Goal: Task Accomplishment & Management: Manage account settings

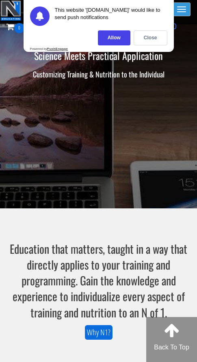
click at [182, 12] on span "button" at bounding box center [181, 11] width 9 height 1
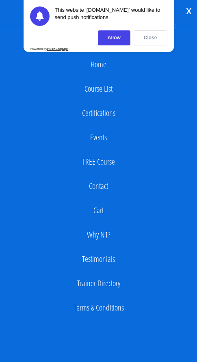
click at [151, 38] on div "Close" at bounding box center [150, 37] width 34 height 15
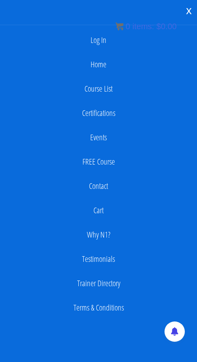
click at [186, 10] on div "x" at bounding box center [188, 10] width 16 height 17
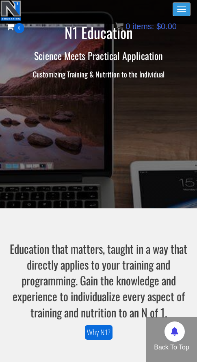
click at [178, 14] on button "Toggle navigation" at bounding box center [181, 9] width 18 height 14
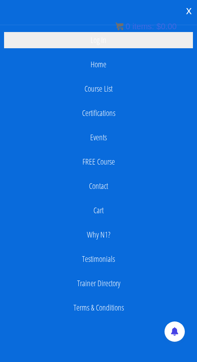
click at [107, 45] on link "Log In" at bounding box center [98, 40] width 189 height 16
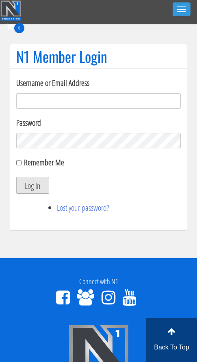
type input "richelleebanks@gmail.com"
click at [17, 184] on button "Log In" at bounding box center [32, 185] width 33 height 17
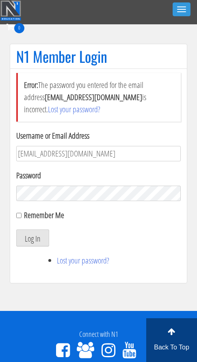
click at [16, 230] on button "Log In" at bounding box center [32, 238] width 33 height 17
click at [174, 257] on li "Lost your password?" at bounding box center [119, 261] width 124 height 12
click at [2, 192] on div "N1 Member Login Error: The password you entered for the email address richellee…" at bounding box center [98, 168] width 197 height 248
click at [16, 230] on button "Log In" at bounding box center [32, 238] width 33 height 17
